Goal: Information Seeking & Learning: Learn about a topic

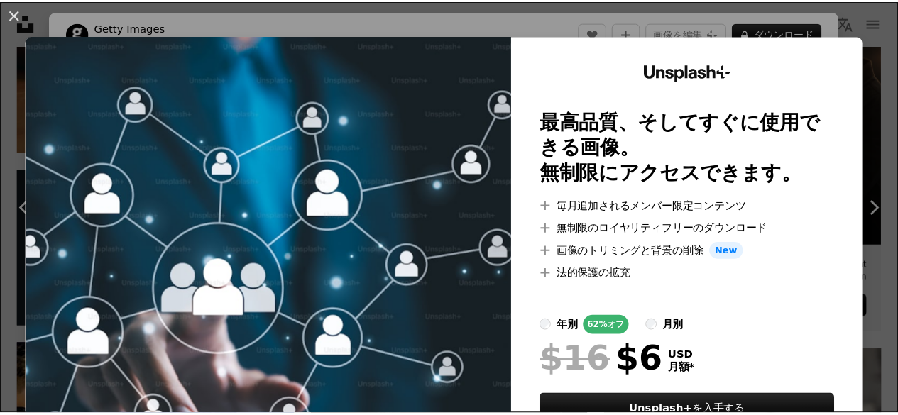
scroll to position [71, 0]
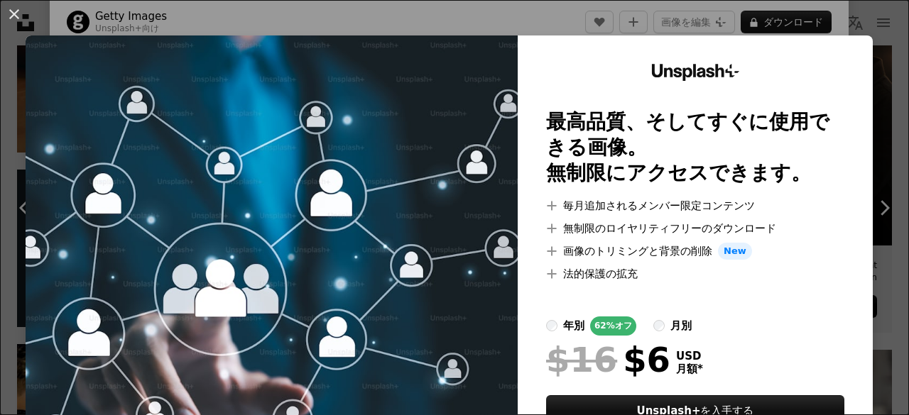
click at [482, 26] on div "An X shape Unsplash+ 最高品質、そしてすぐに使用できる画像。 無制限にアクセスできます。 A plus sign 毎月追加されるメンバー限…" at bounding box center [454, 207] width 909 height 415
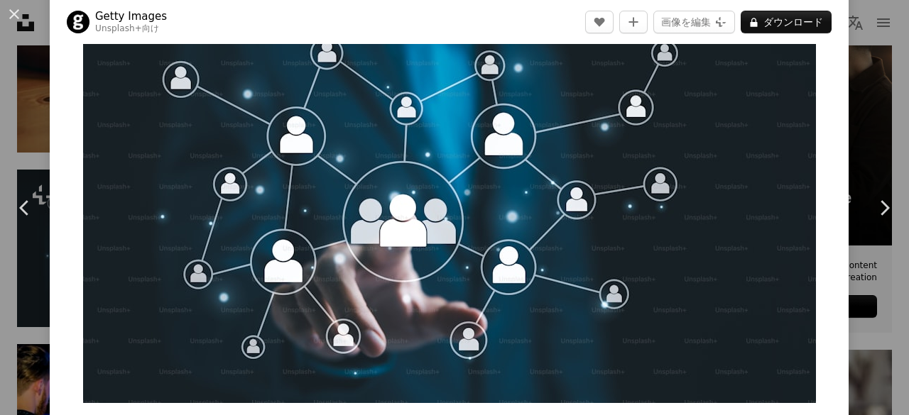
click at [477, 23] on header "Getty Images Unsplash+ 向け A heart A plus sign 画像を編集 Plus sign for Unsplash+ A l…" at bounding box center [449, 22] width 798 height 44
click at [7, 15] on button "An X shape" at bounding box center [14, 14] width 17 height 17
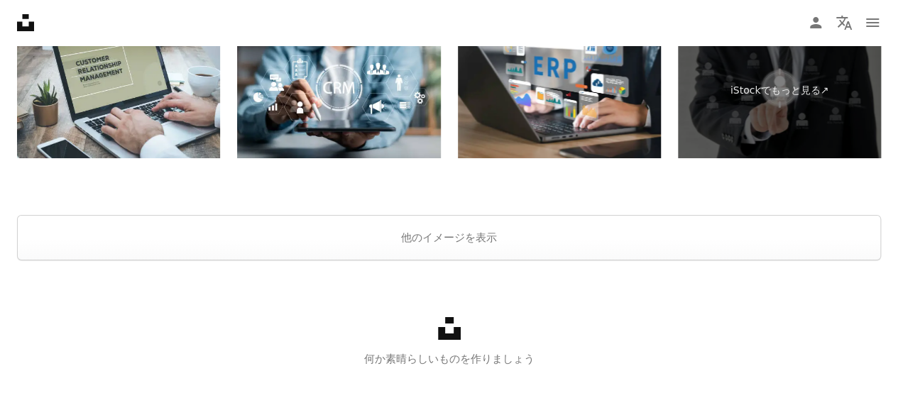
scroll to position [2647, 0]
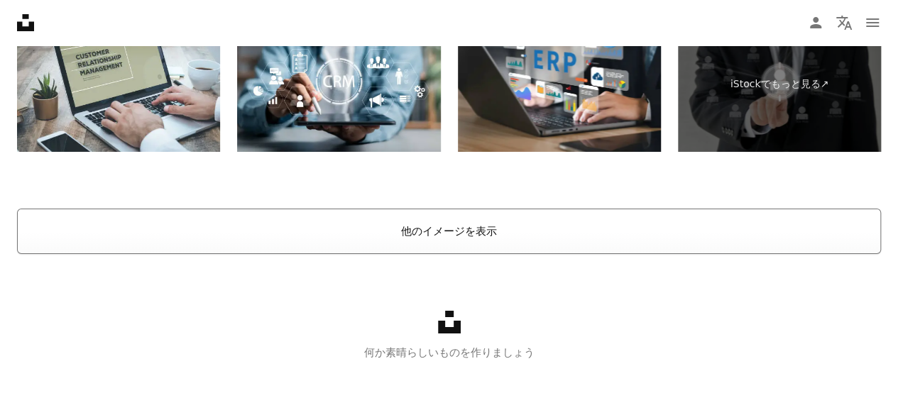
click at [447, 239] on button "他のイメージを表示" at bounding box center [449, 231] width 864 height 45
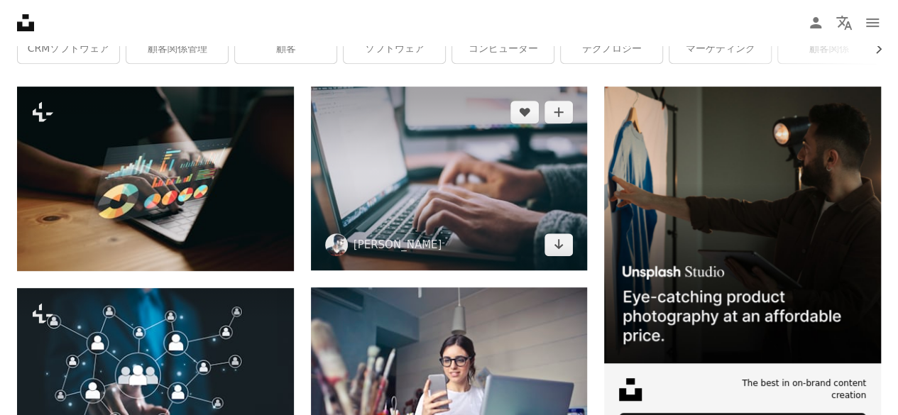
scroll to position [282, 0]
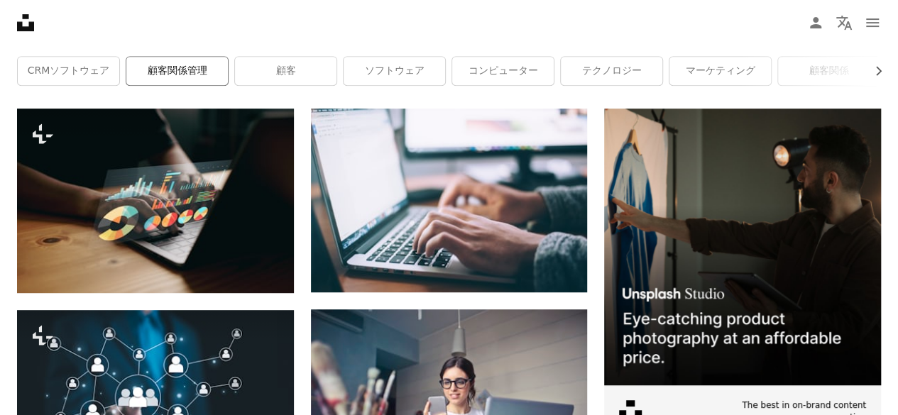
click at [168, 73] on link "顧客関係管理" at bounding box center [176, 71] width 101 height 28
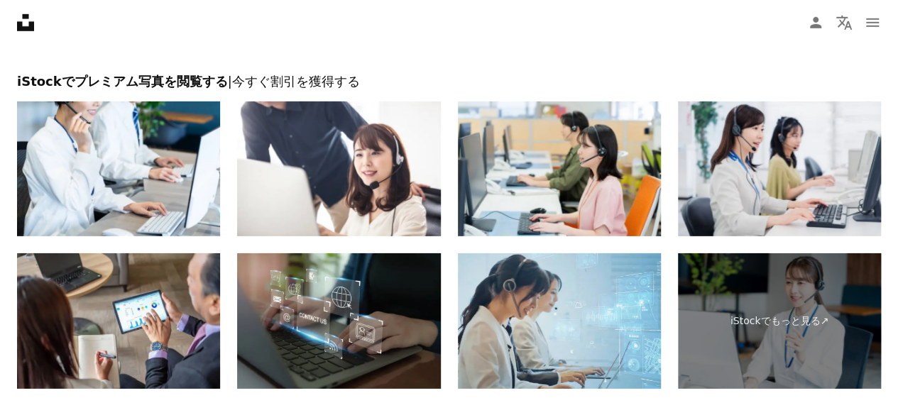
scroll to position [2200, 0]
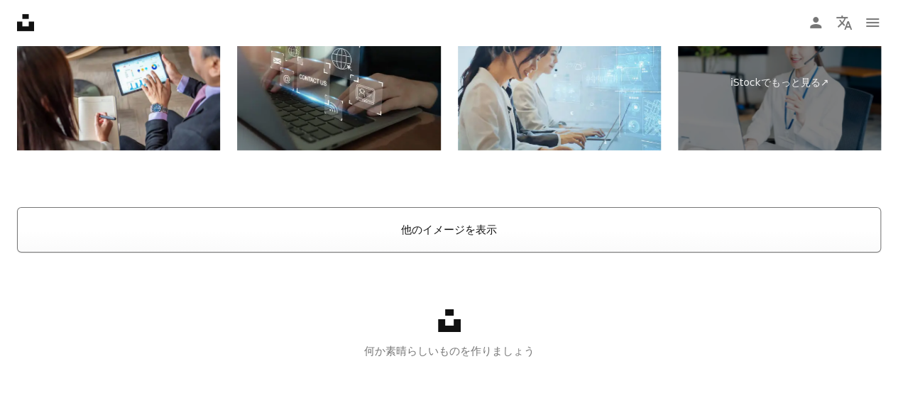
click at [450, 250] on button "他のイメージを表示" at bounding box center [449, 229] width 864 height 45
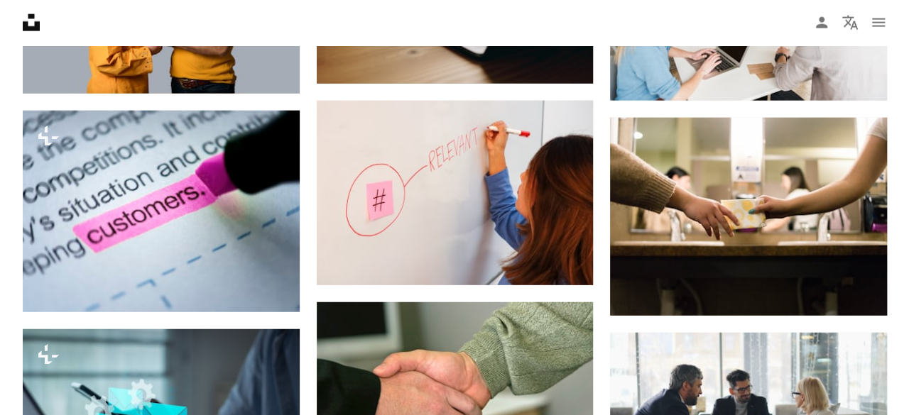
scroll to position [1687, 0]
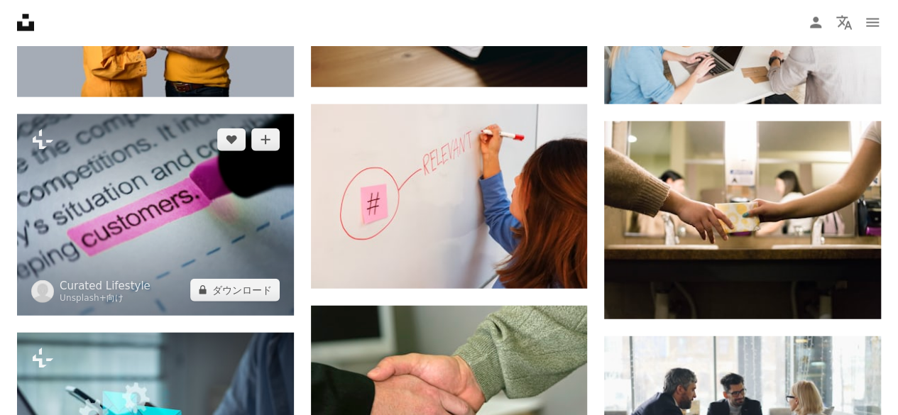
click at [206, 202] on img at bounding box center [155, 214] width 277 height 201
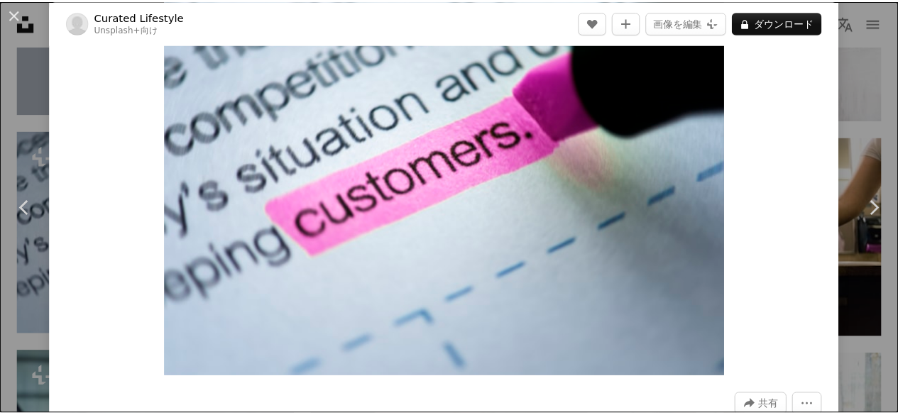
scroll to position [71, 0]
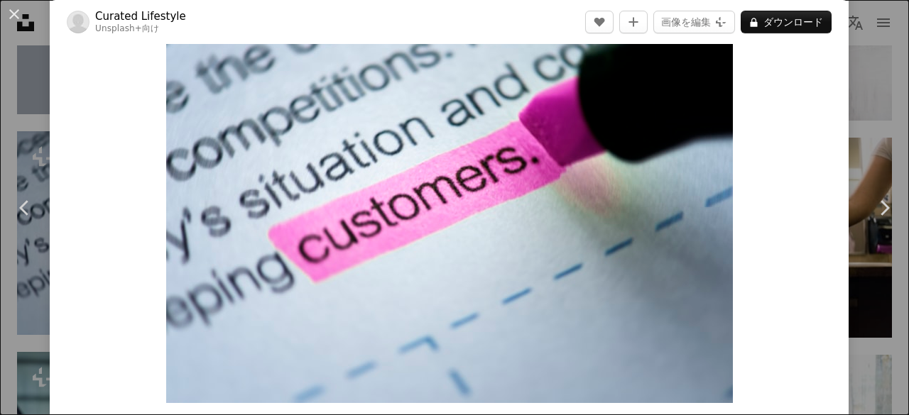
click at [24, 76] on div "An X shape Chevron left Chevron right Curated Lifestyle Unsplash+ 向け A heart A …" at bounding box center [454, 207] width 909 height 415
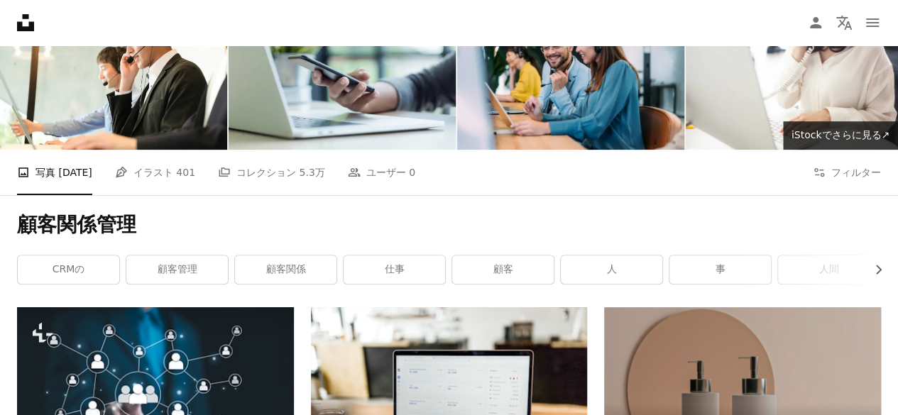
scroll to position [142, 0]
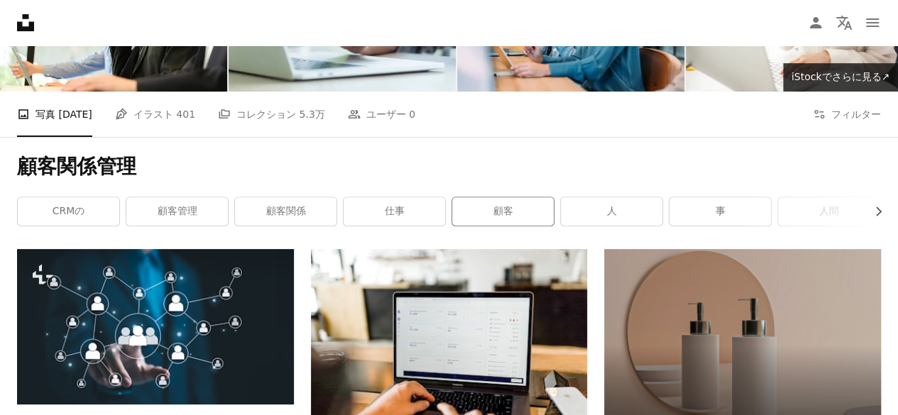
click at [520, 197] on div "顧客" at bounding box center [502, 212] width 103 height 30
click at [516, 207] on link "顧客" at bounding box center [502, 211] width 101 height 28
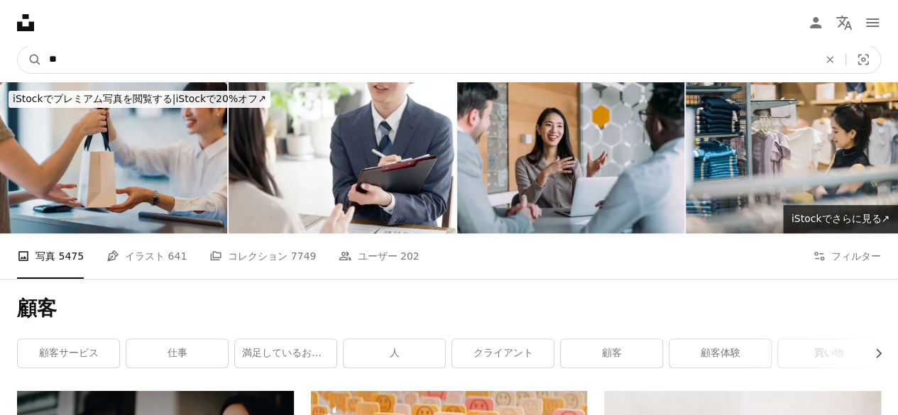
drag, startPoint x: 243, startPoint y: 57, endPoint x: 264, endPoint y: 61, distance: 20.9
click at [243, 57] on input "**" at bounding box center [428, 59] width 772 height 27
type input "*"
type input "**"
click button "A magnifying glass" at bounding box center [30, 59] width 24 height 27
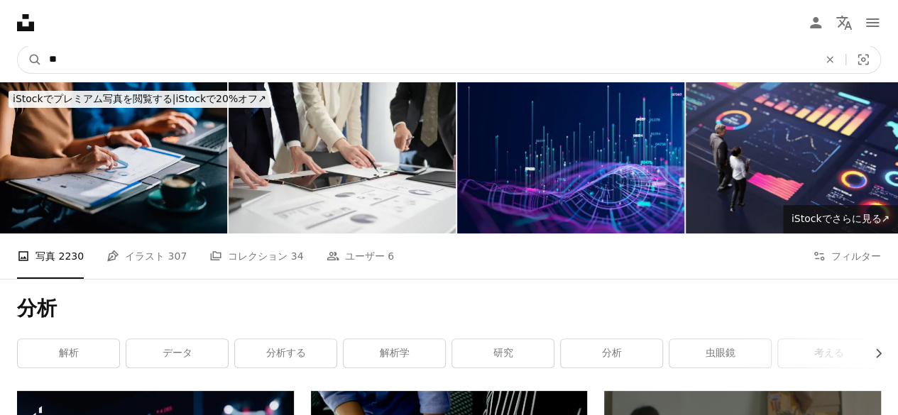
click at [177, 51] on input "**" at bounding box center [428, 59] width 772 height 27
type input "****"
click button "A magnifying glass" at bounding box center [30, 59] width 24 height 27
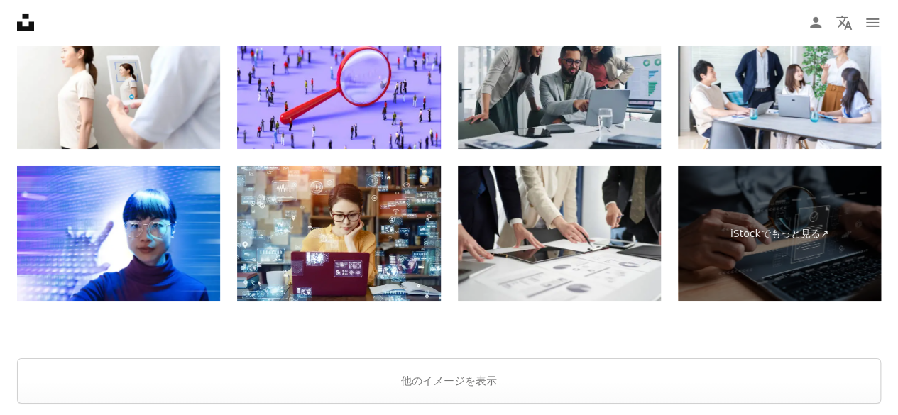
scroll to position [2332, 0]
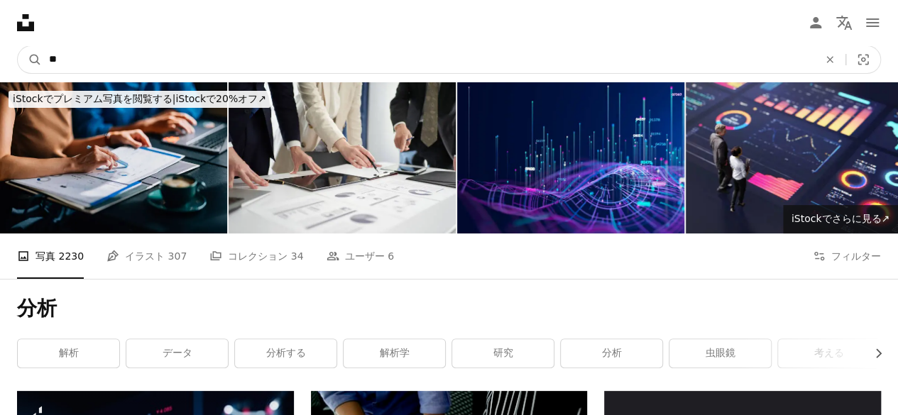
click at [197, 64] on input "**" at bounding box center [428, 59] width 772 height 27
type input "****"
click button "A magnifying glass" at bounding box center [30, 59] width 24 height 27
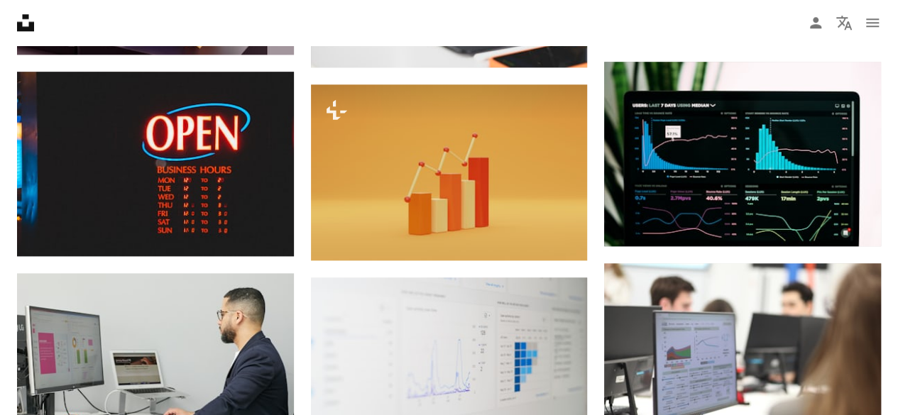
scroll to position [710, 0]
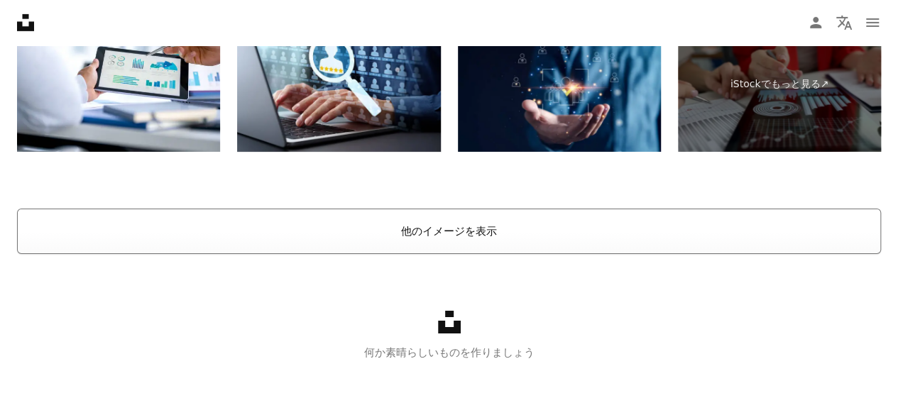
click at [461, 239] on button "他のイメージを表示" at bounding box center [449, 231] width 864 height 45
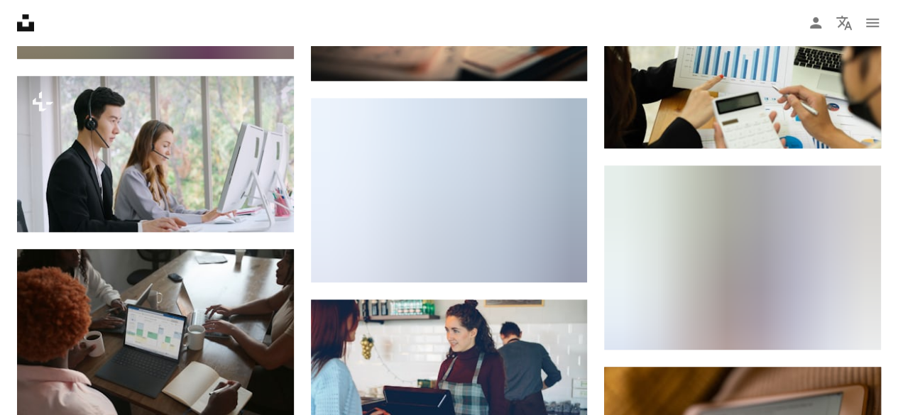
scroll to position [6246, 0]
